Goal: Transaction & Acquisition: Purchase product/service

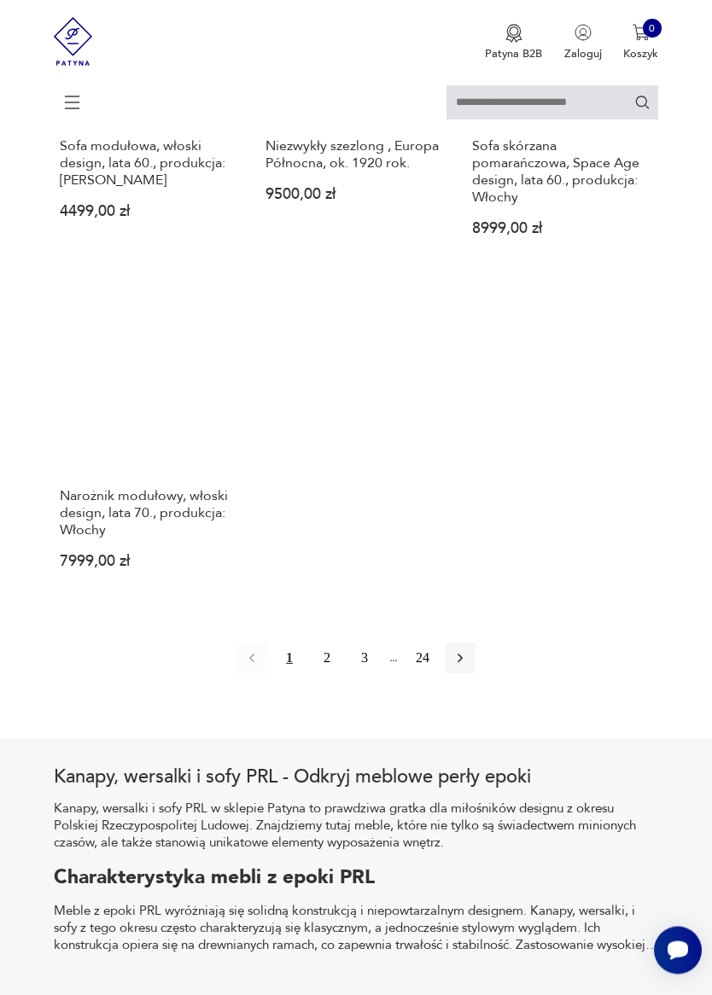
scroll to position [2096, 0]
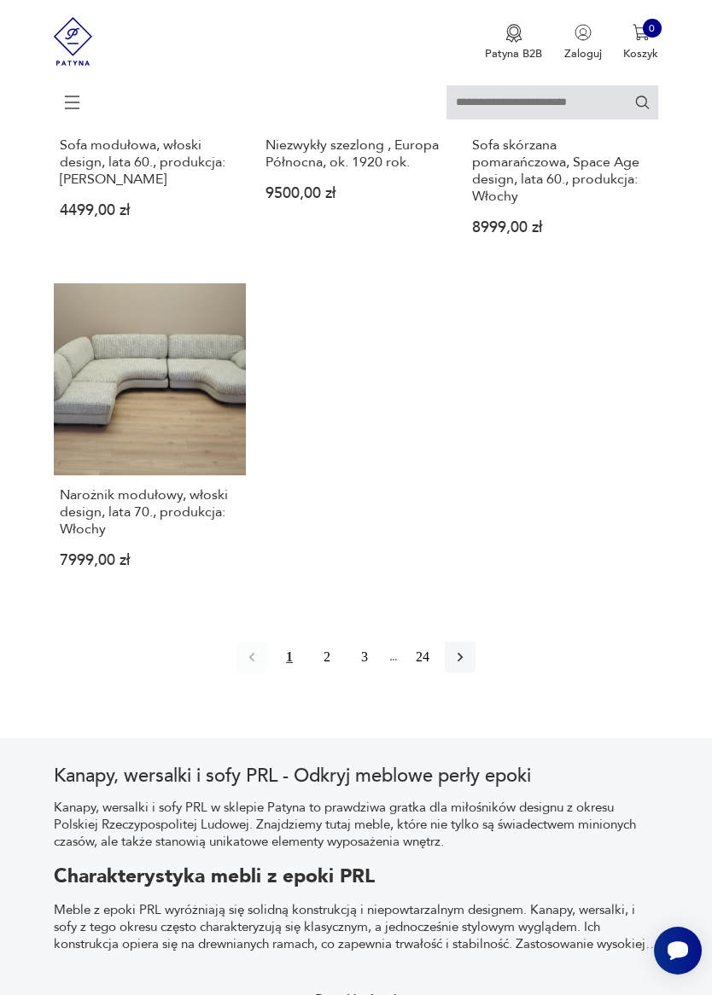
click at [332, 673] on button "2" at bounding box center [327, 657] width 31 height 31
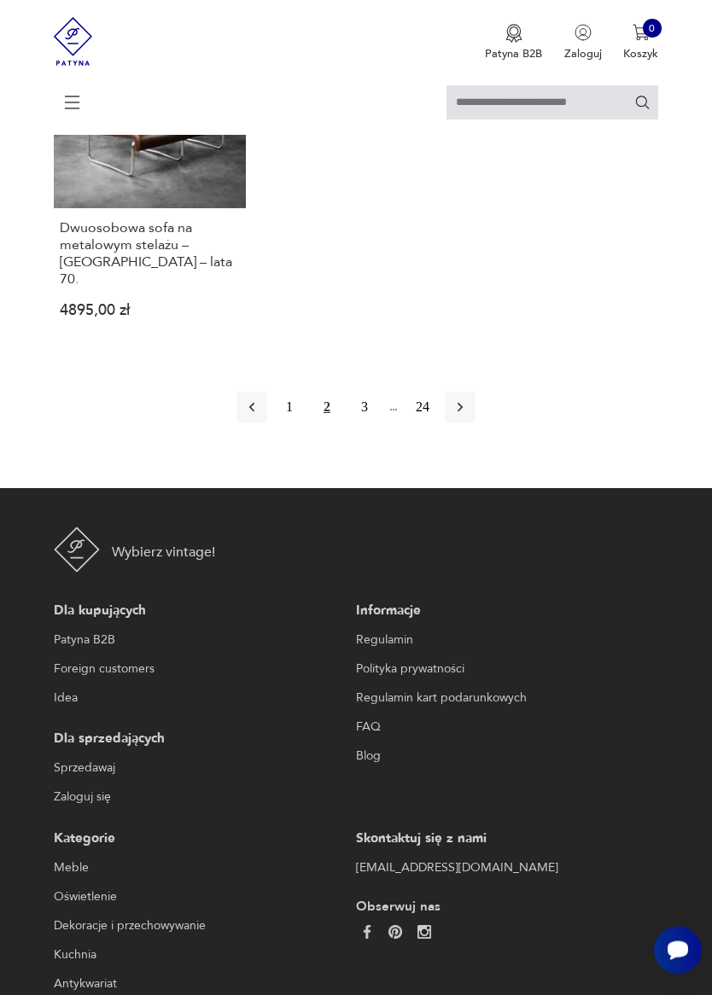
scroll to position [2297, 0]
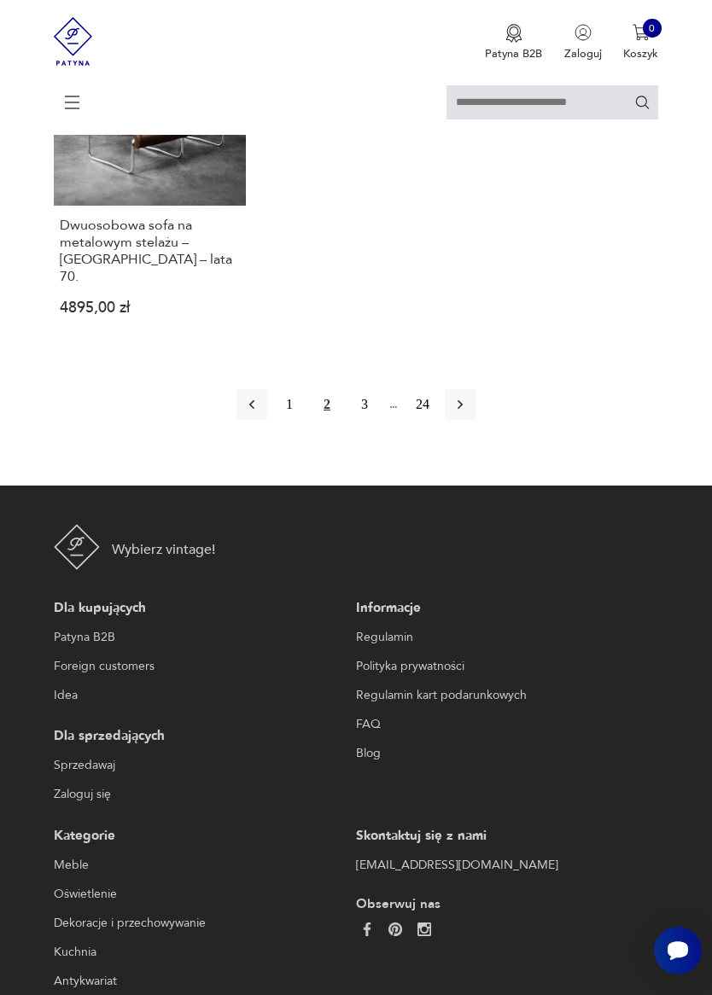
click at [378, 420] on button "3" at bounding box center [364, 404] width 31 height 31
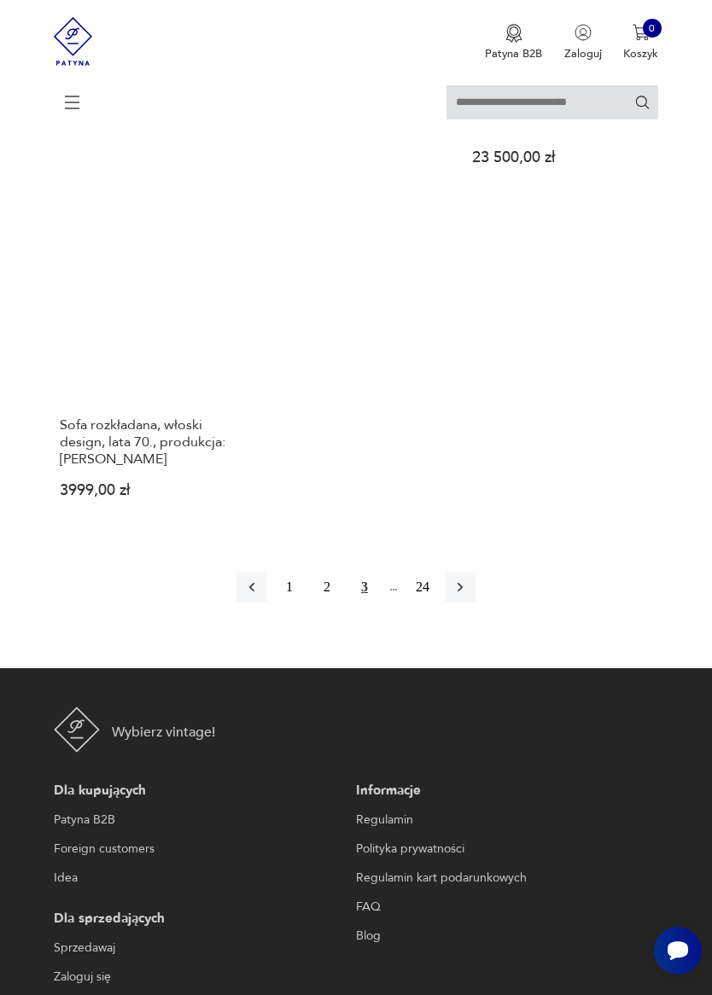
scroll to position [2157, 0]
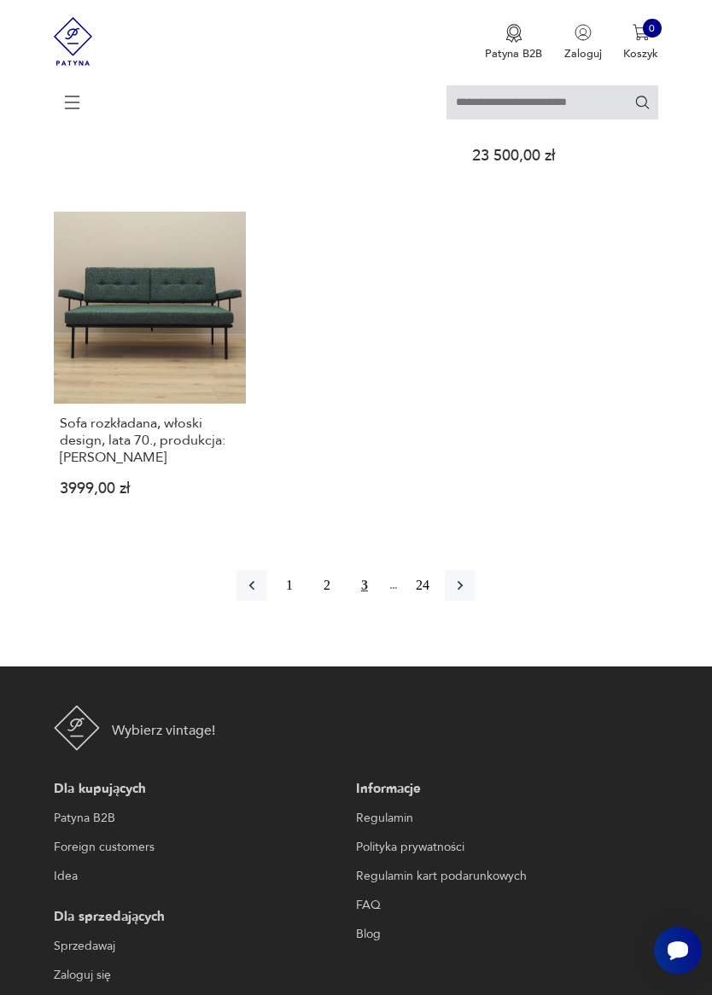
click at [469, 594] on icon "button" at bounding box center [460, 585] width 17 height 17
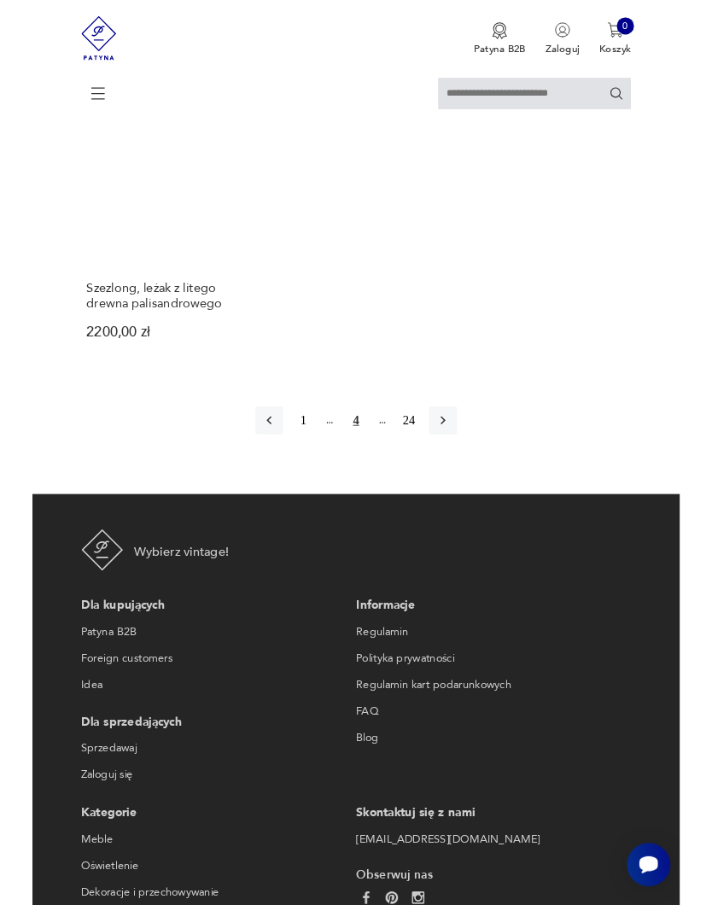
scroll to position [2234, 0]
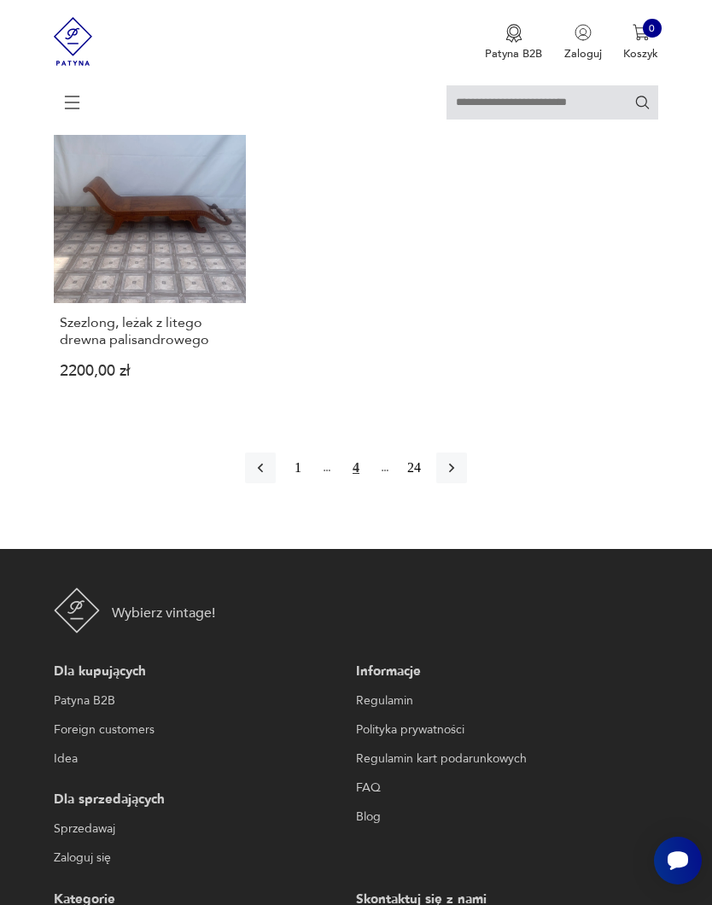
click at [485, 483] on div "1 4 24" at bounding box center [356, 467] width 605 height 31
click at [490, 483] on div "1 4 24" at bounding box center [356, 467] width 605 height 31
click at [467, 483] on button "button" at bounding box center [451, 467] width 31 height 31
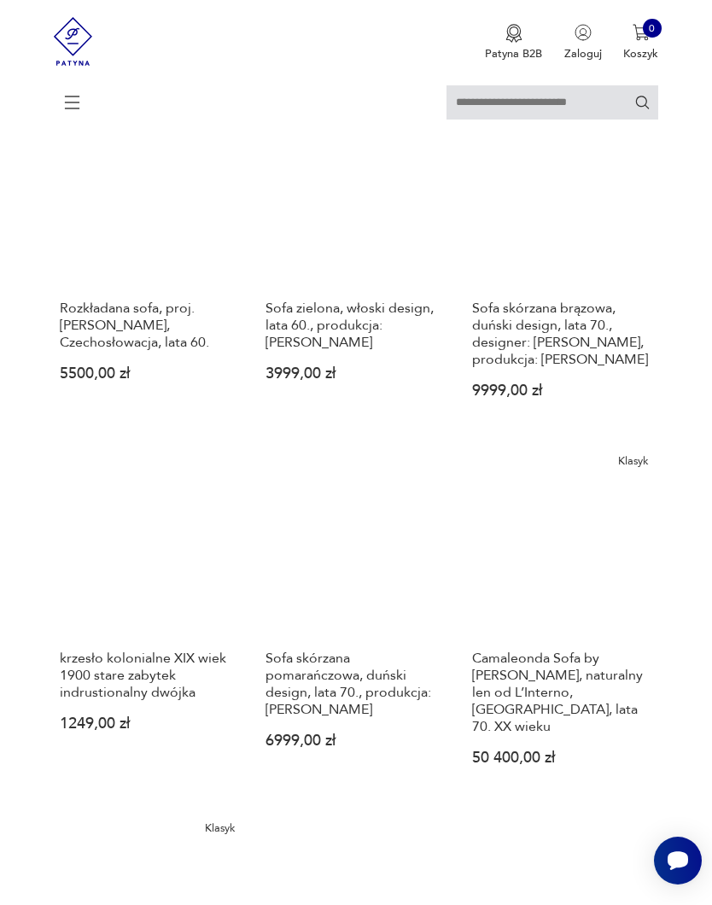
scroll to position [312, 0]
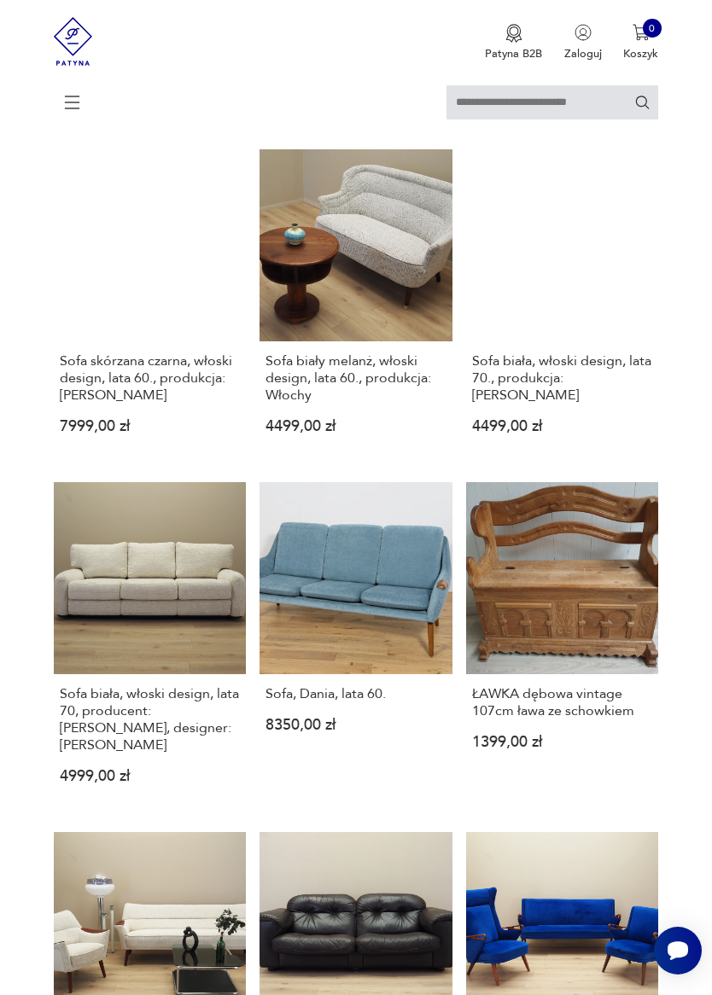
click at [127, 381] on link "Sofa skórzana czarna, włoski design, lata 60., produkcja: Włochy 7999,00 zł" at bounding box center [150, 304] width 193 height 311
